Goal: Use online tool/utility: Utilize a website feature to perform a specific function

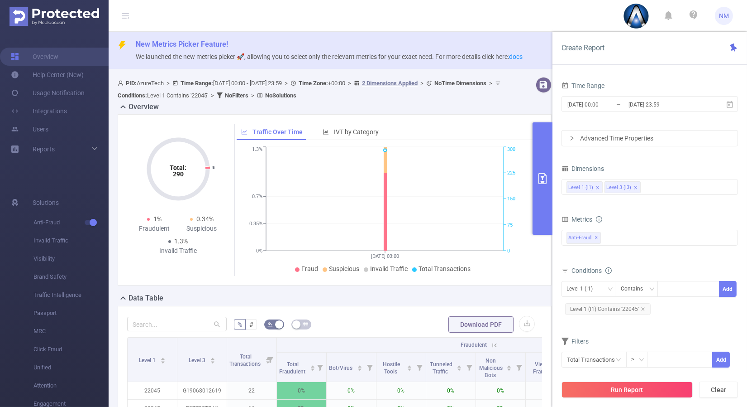
scroll to position [115, 0]
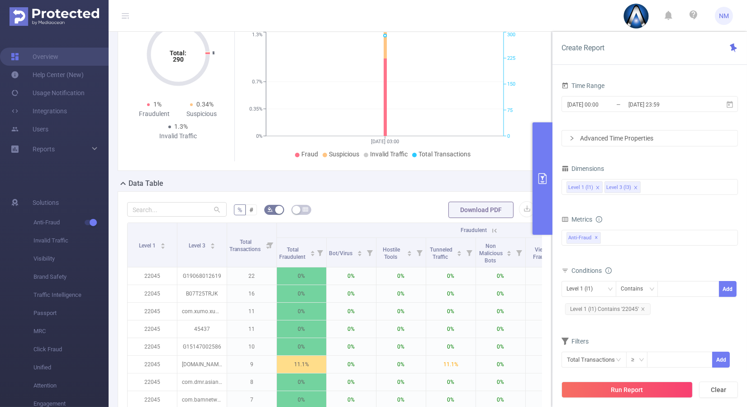
drag, startPoint x: 626, startPoint y: 393, endPoint x: 601, endPoint y: 376, distance: 30.1
click at [627, 392] on button "Run Report" at bounding box center [627, 389] width 131 height 16
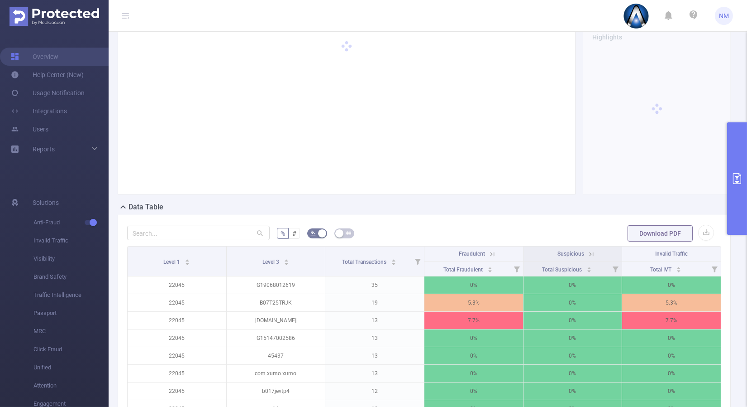
scroll to position [141, 0]
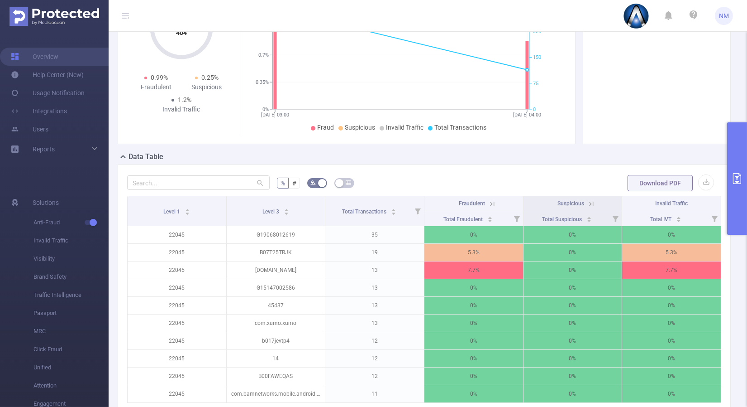
click at [491, 201] on icon at bounding box center [493, 203] width 4 height 4
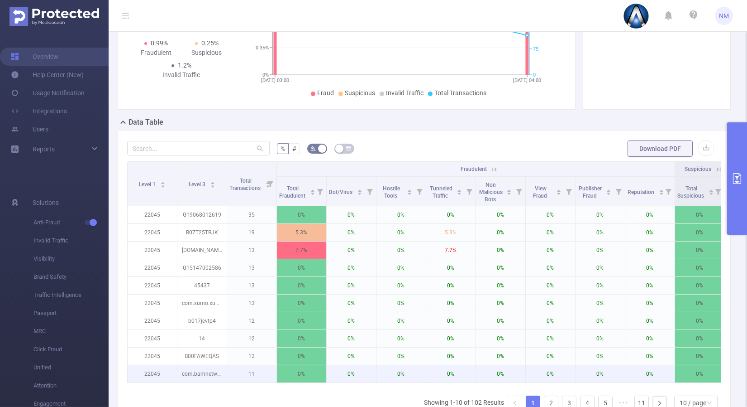
scroll to position [192, 0]
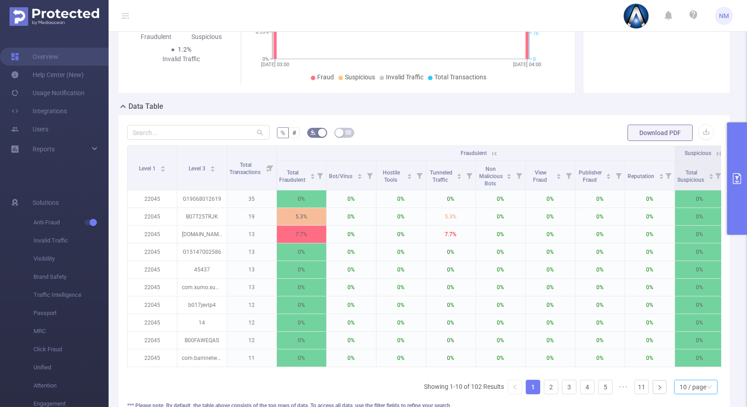
click at [689, 383] on div "Level 1 Level 3 Total Transactions Fraudulent Suspicious Invalid Traffic Total …" at bounding box center [424, 273] width 594 height 256
click at [686, 388] on div "10 / page" at bounding box center [693, 387] width 27 height 14
click at [684, 347] on li "30 / page" at bounding box center [688, 347] width 43 height 14
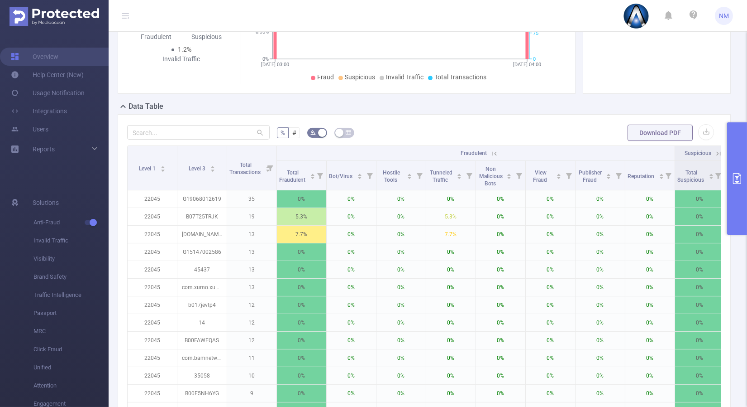
click at [497, 152] on icon at bounding box center [495, 153] width 8 height 8
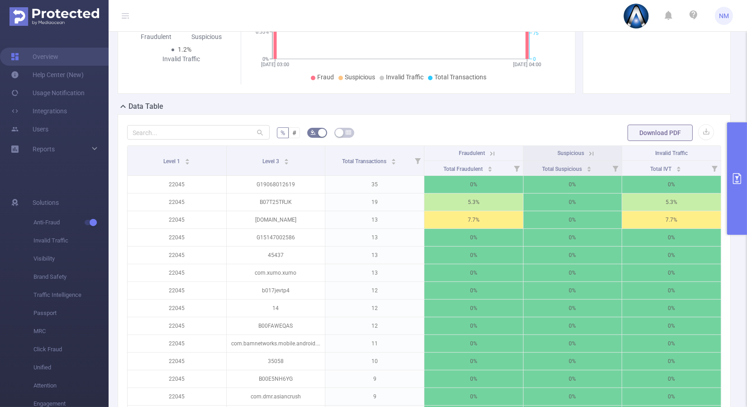
click at [489, 153] on icon at bounding box center [493, 153] width 8 height 8
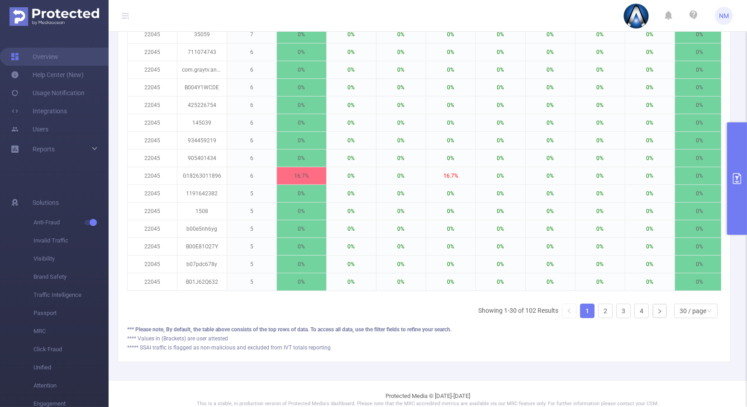
scroll to position [635, 0]
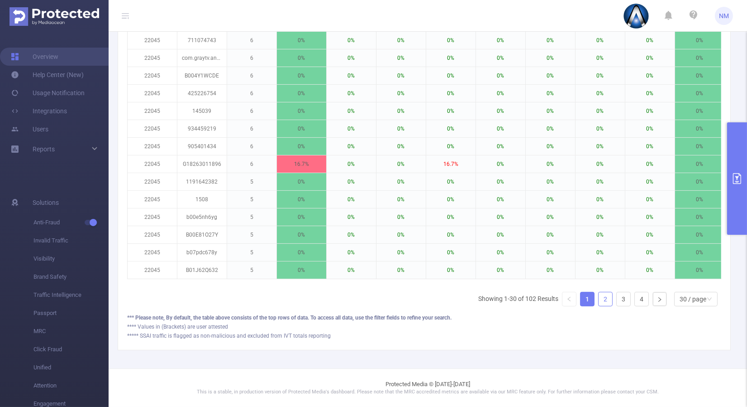
click at [601, 296] on link "2" at bounding box center [606, 299] width 14 height 14
click at [617, 298] on link "3" at bounding box center [624, 299] width 14 height 14
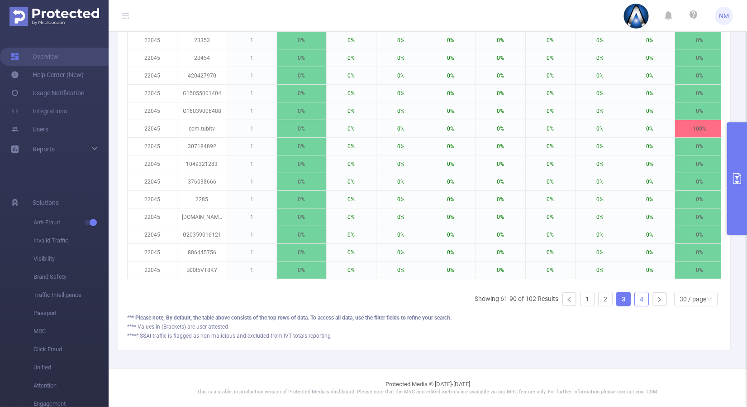
click at [635, 297] on link "4" at bounding box center [642, 299] width 14 height 14
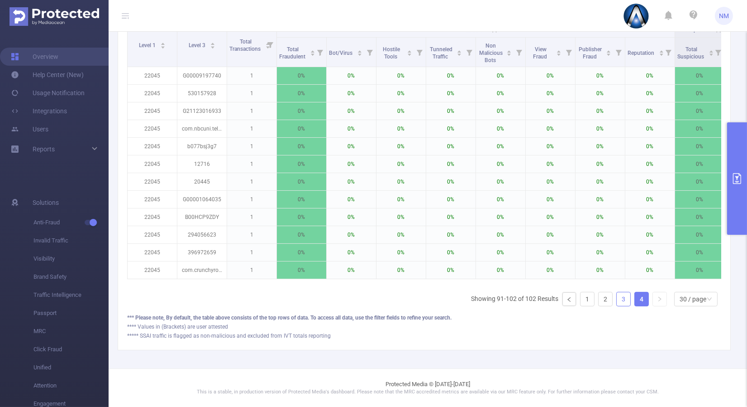
click at [623, 297] on link "3" at bounding box center [624, 299] width 14 height 14
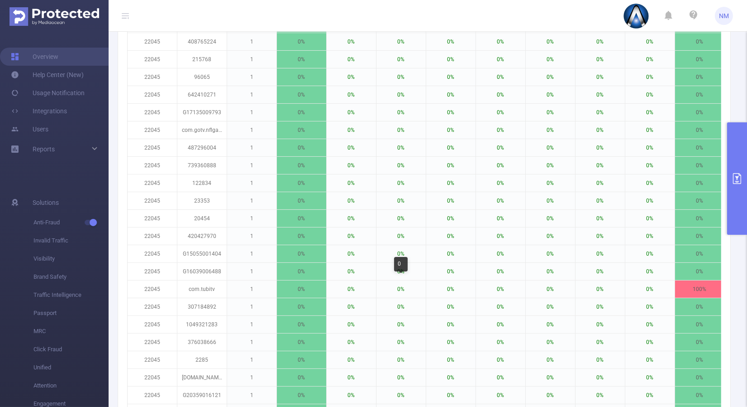
scroll to position [635, 0]
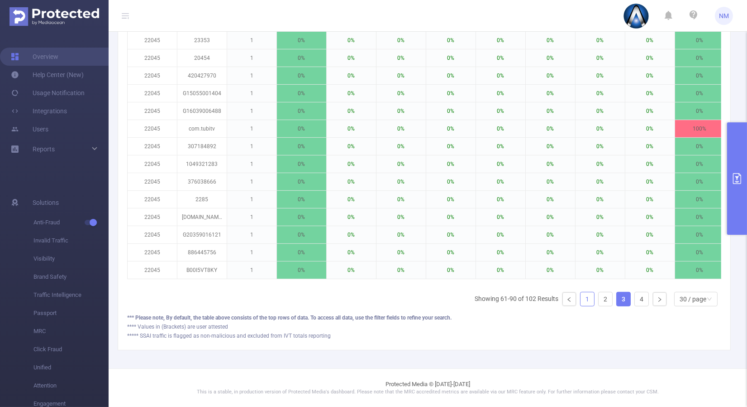
click at [581, 297] on link "1" at bounding box center [588, 299] width 14 height 14
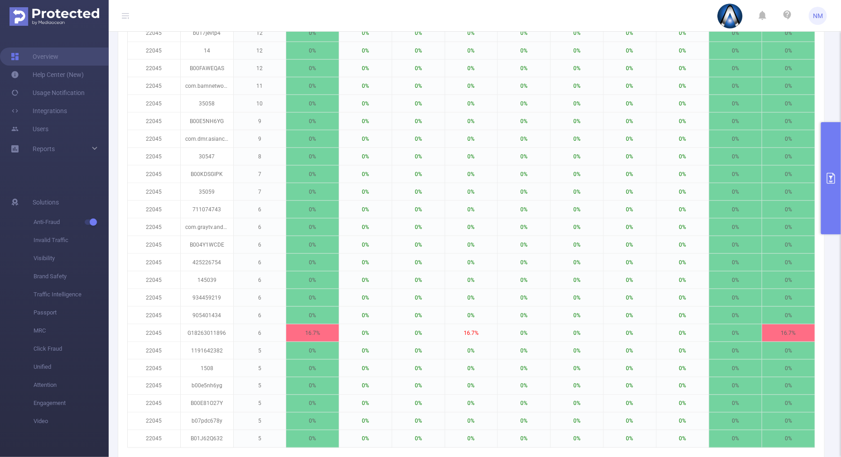
scroll to position [579, 0]
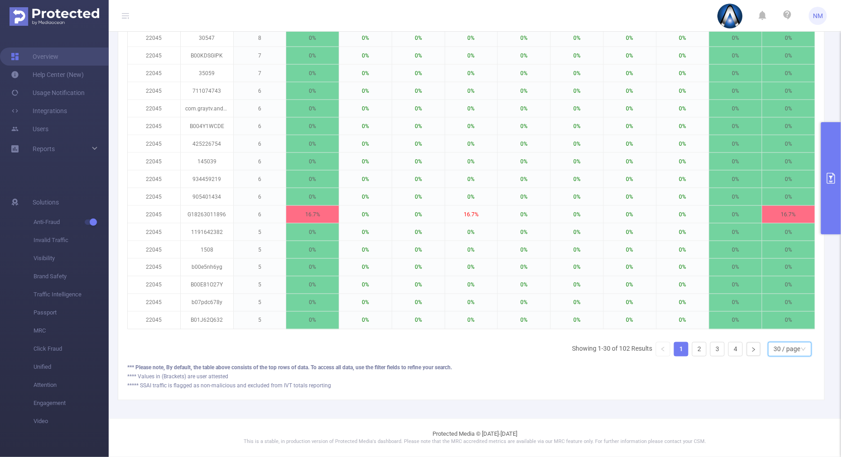
click at [747, 345] on div "30 / page" at bounding box center [786, 350] width 27 height 14
click at [496, 348] on div "Level 1 Level 3 Total Transactions Fraudulent Suspicious Invalid Traffic Total …" at bounding box center [471, 59] width 688 height 609
click at [692, 347] on link "2" at bounding box center [699, 350] width 14 height 14
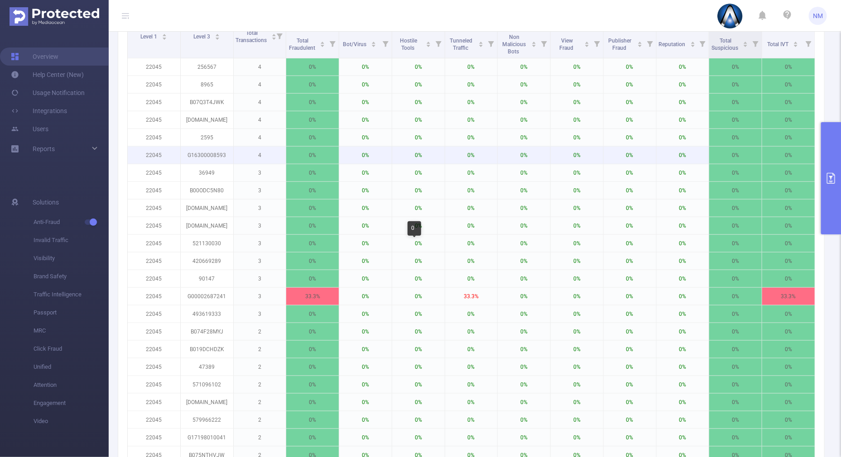
scroll to position [239, 0]
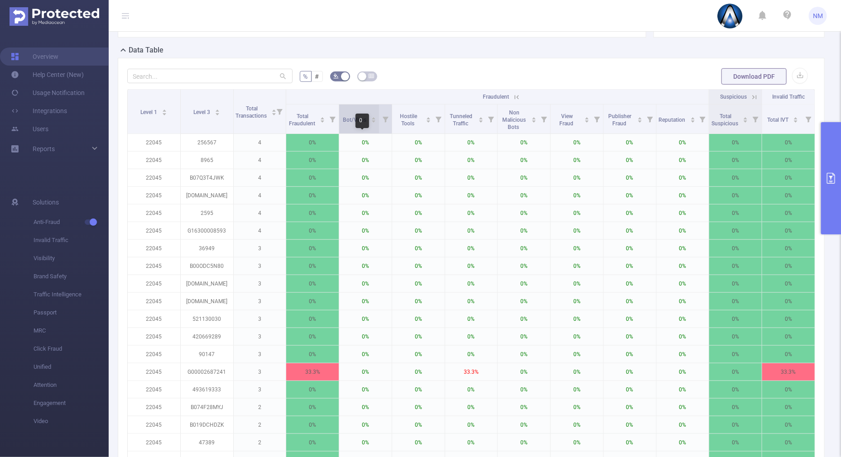
click at [370, 115] on div "Bot/Virus" at bounding box center [360, 119] width 34 height 9
click at [372, 121] on icon "icon: caret-down" at bounding box center [374, 122] width 4 height 2
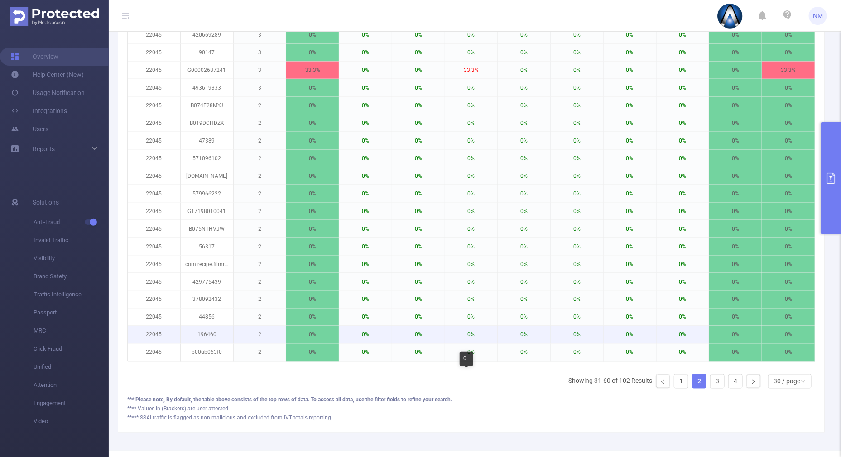
scroll to position [579, 0]
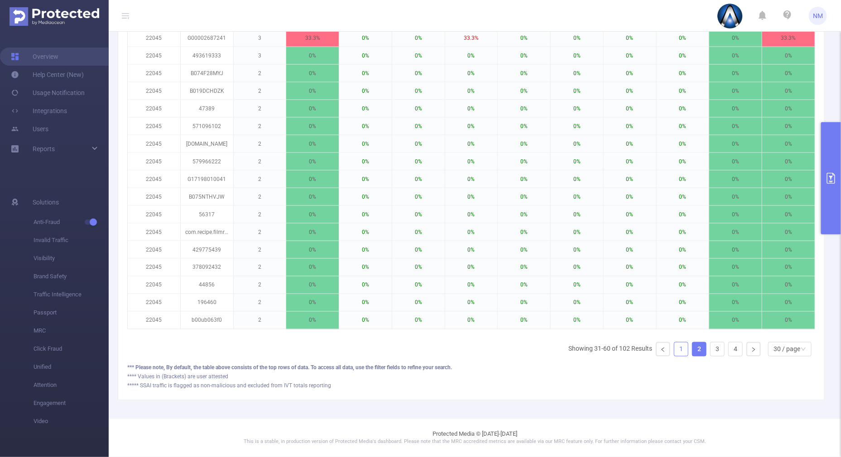
click at [675, 345] on link "1" at bounding box center [681, 350] width 14 height 14
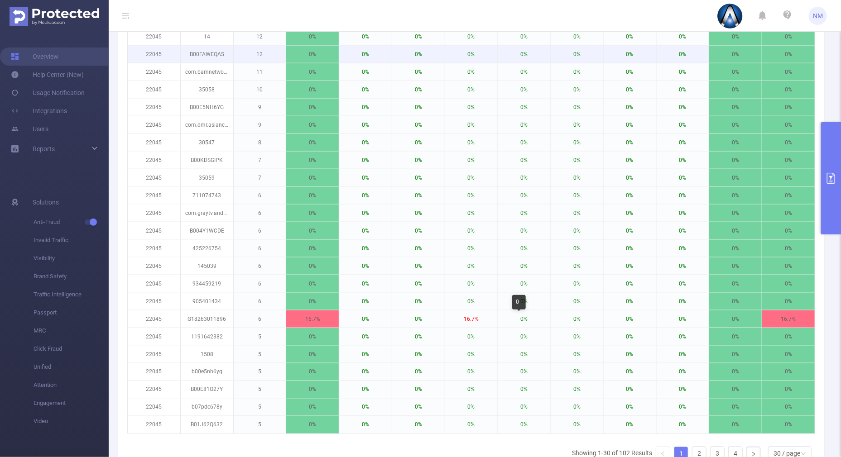
scroll to position [522, 0]
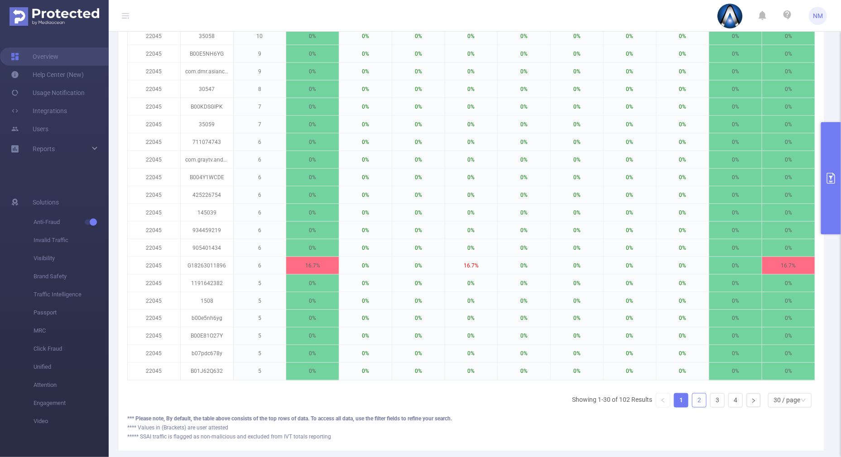
click at [692, 406] on link "2" at bounding box center [699, 401] width 14 height 14
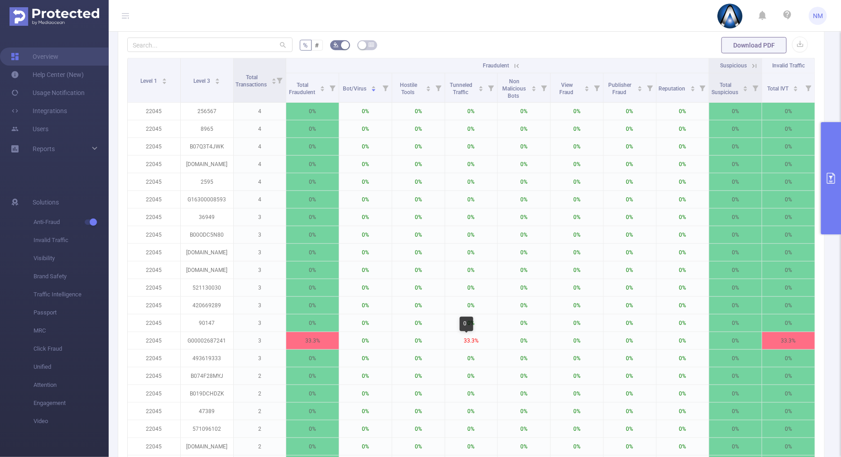
scroll to position [239, 0]
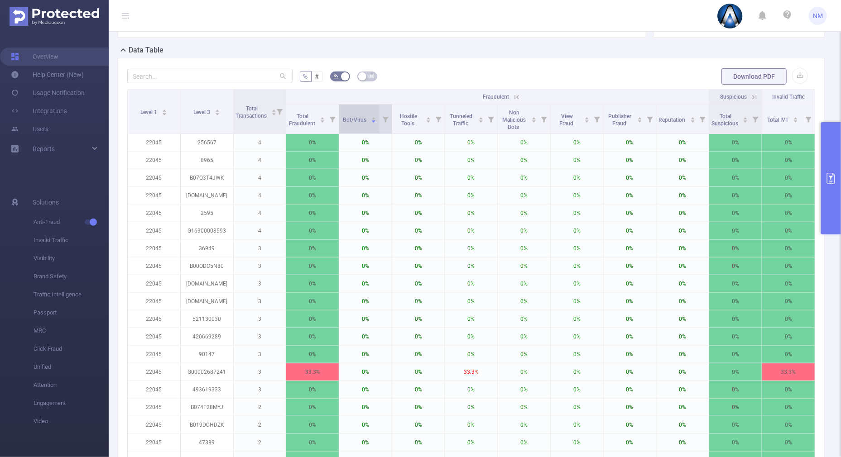
click at [371, 116] on icon "icon: caret-up" at bounding box center [373, 118] width 5 height 5
click at [372, 118] on icon "icon: caret-up" at bounding box center [374, 118] width 4 height 2
click at [372, 121] on icon "icon: caret-down" at bounding box center [374, 122] width 4 height 2
click at [372, 115] on div "Bot/Virus" at bounding box center [360, 119] width 34 height 9
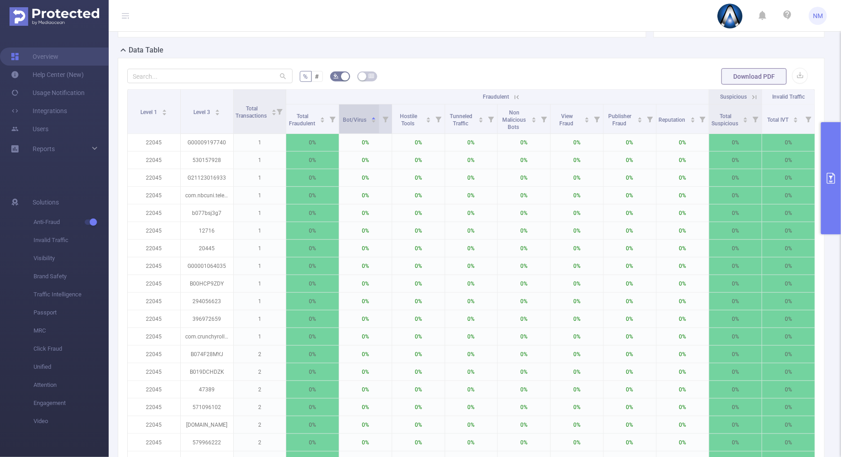
click at [372, 120] on icon "icon: caret-down" at bounding box center [373, 121] width 5 height 5
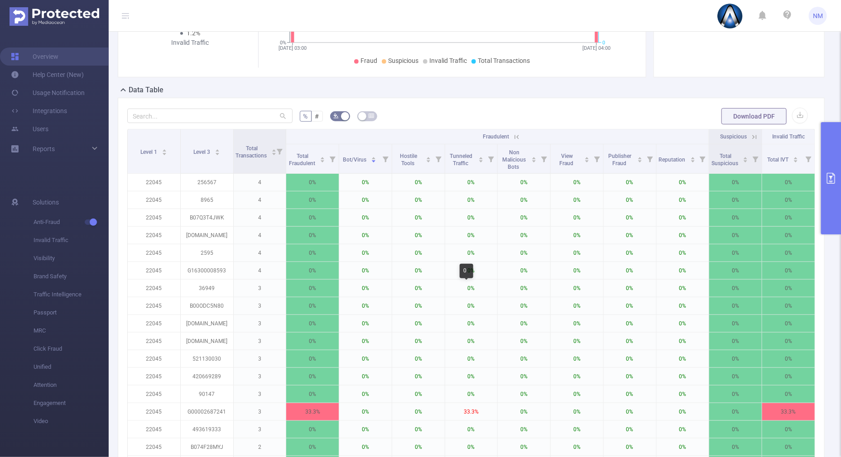
scroll to position [182, 0]
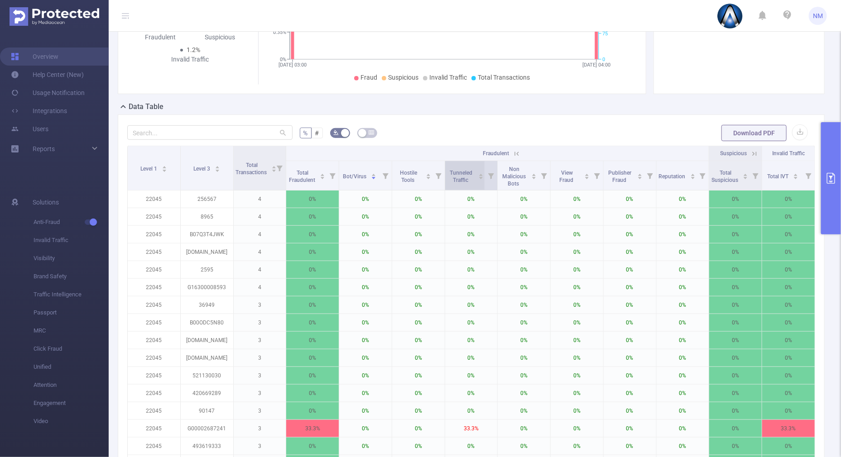
click at [479, 173] on icon "icon: caret-up" at bounding box center [481, 174] width 5 height 5
click at [479, 177] on icon "icon: caret-down" at bounding box center [481, 178] width 4 height 2
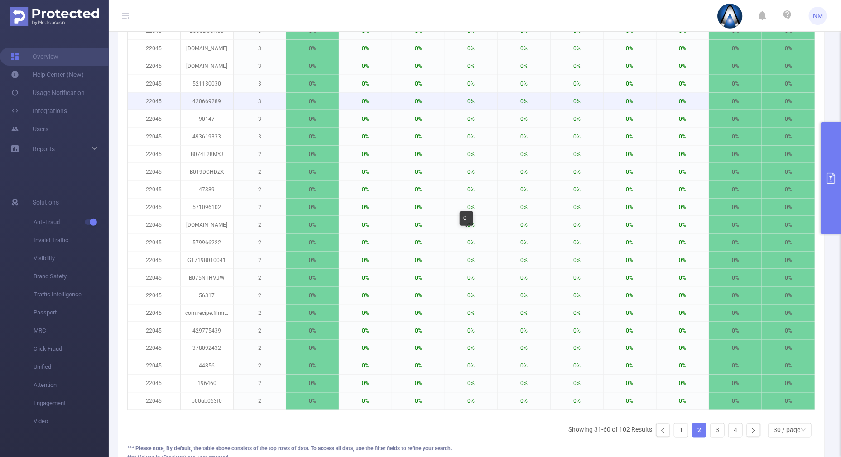
scroll to position [579, 0]
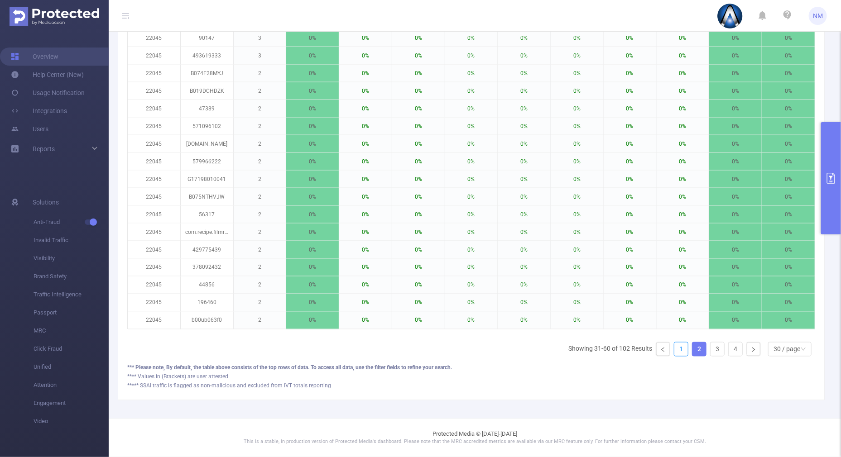
click at [674, 345] on link "1" at bounding box center [681, 350] width 14 height 14
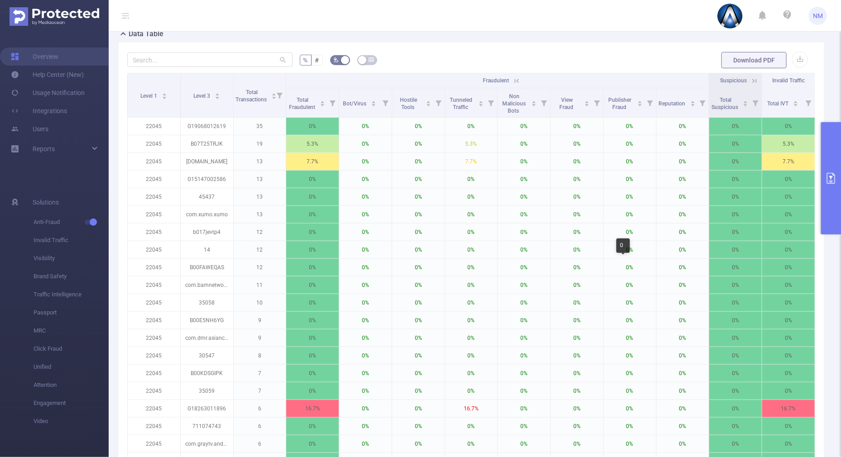
scroll to position [182, 0]
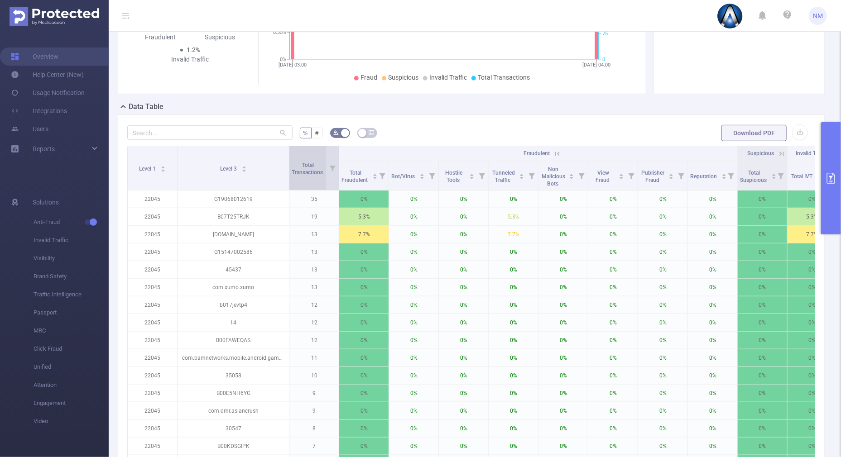
drag, startPoint x: 230, startPoint y: 172, endPoint x: 289, endPoint y: 172, distance: 59.8
click at [289, 161] on tr "Level 1 Level 3 Total Transactions Fraudulent Suspicious Invalid Traffic" at bounding box center [482, 153] width 709 height 15
click at [747, 216] on button "primary" at bounding box center [831, 178] width 20 height 112
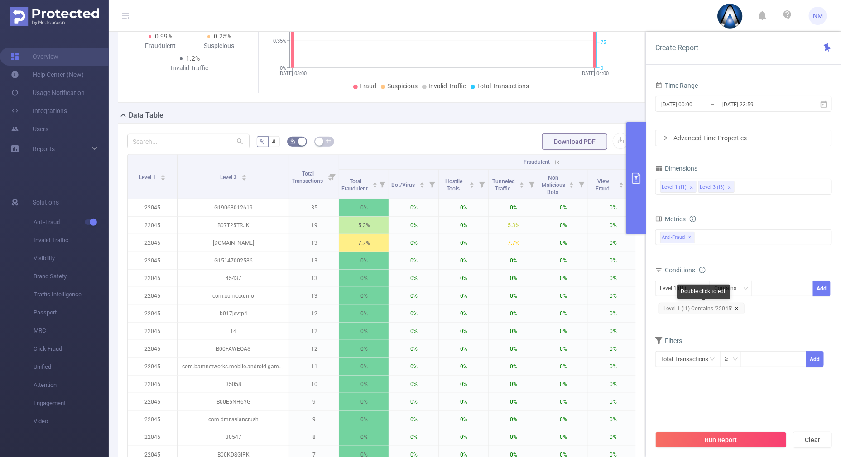
click at [737, 307] on icon "icon: close" at bounding box center [736, 309] width 5 height 5
click at [747, 295] on div at bounding box center [782, 289] width 62 height 16
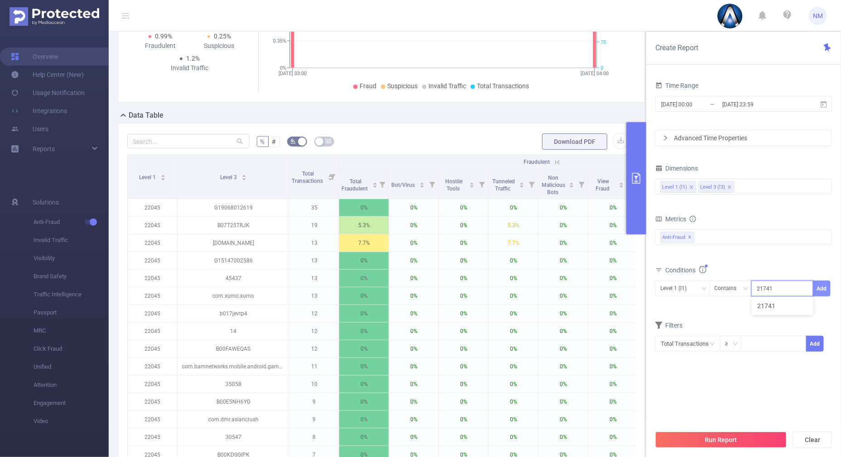
type input "21741"
click at [747, 287] on button "Add" at bounding box center [822, 289] width 18 height 16
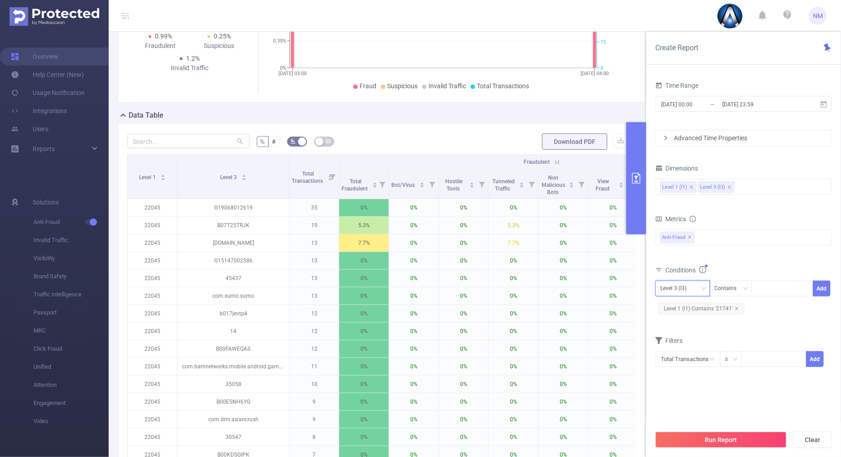
click at [691, 286] on div "Level 3 (l3)" at bounding box center [676, 288] width 33 height 15
click at [681, 304] on li "Level 1 (l1)" at bounding box center [682, 306] width 55 height 14
click at [733, 263] on form "Dimensions Level 1 (l1) Level 3 (l3) Metrics Total General IVT Data Centers Dis…" at bounding box center [743, 270] width 177 height 217
click at [686, 406] on button "Run Report" at bounding box center [720, 440] width 131 height 16
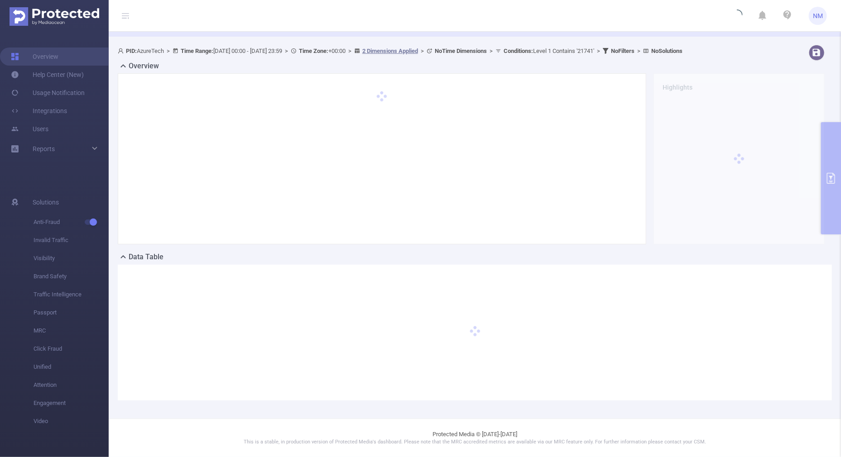
scroll to position [32, 0]
